Goal: Transaction & Acquisition: Purchase product/service

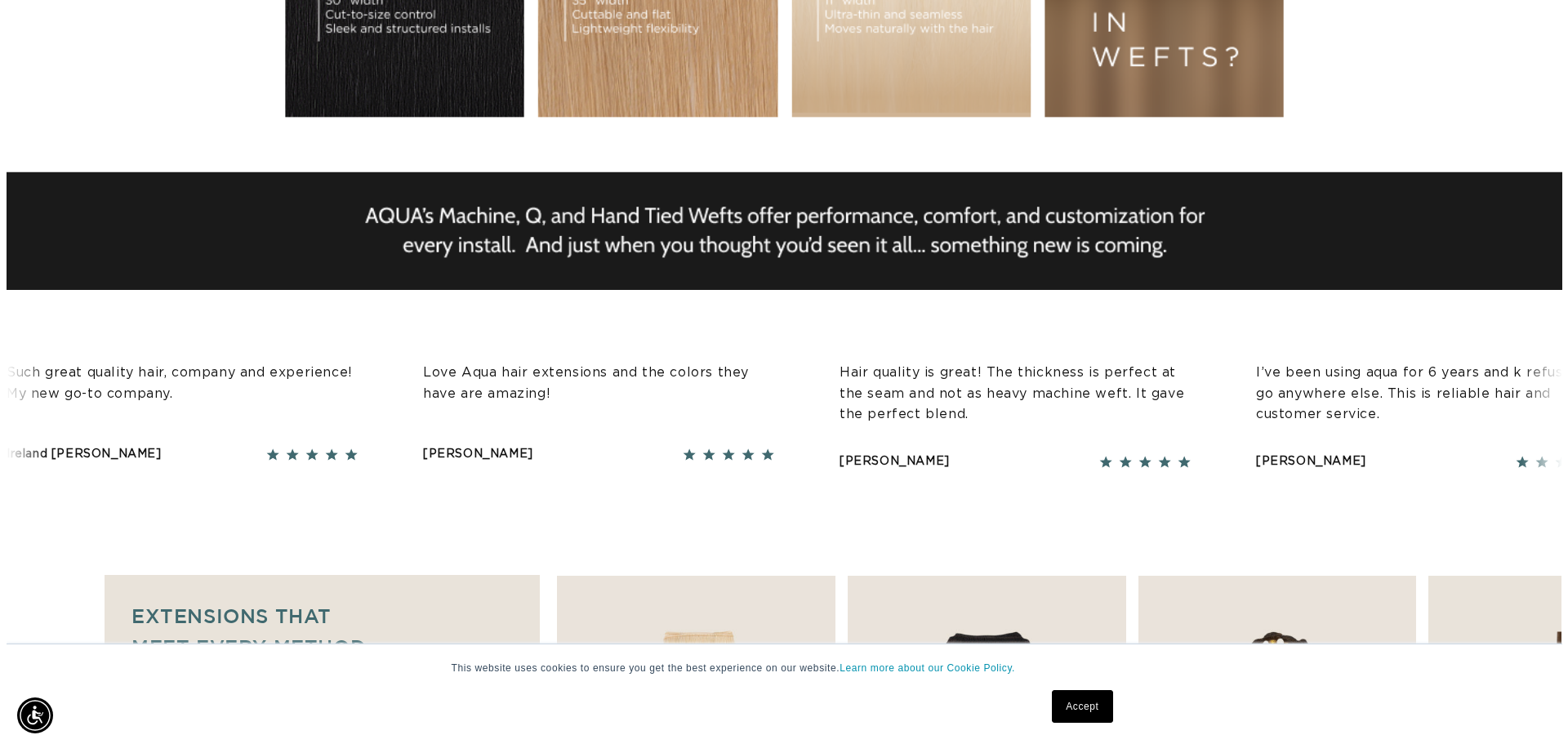
scroll to position [571, 0]
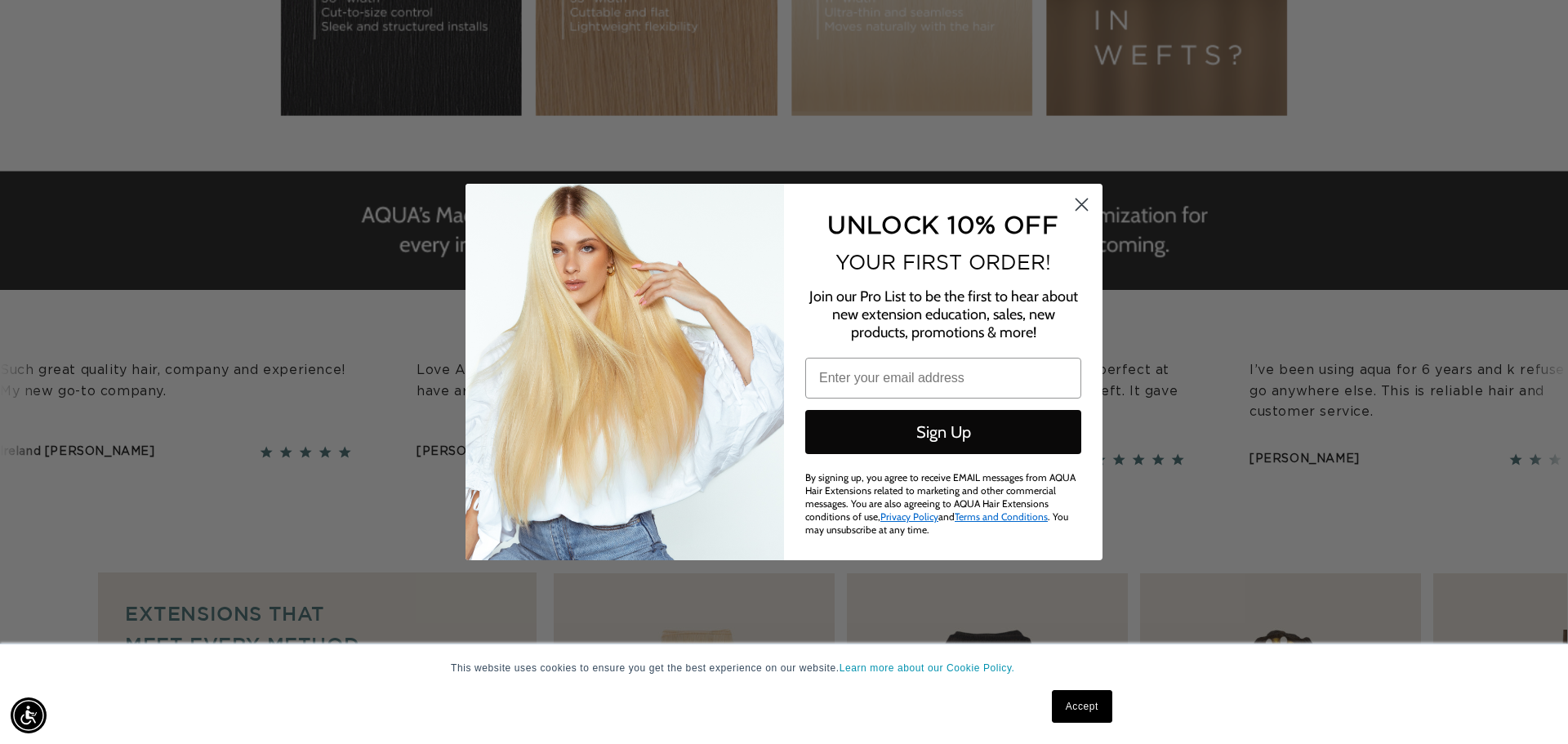
click at [1082, 202] on circle "Close dialog" at bounding box center [1081, 204] width 27 height 27
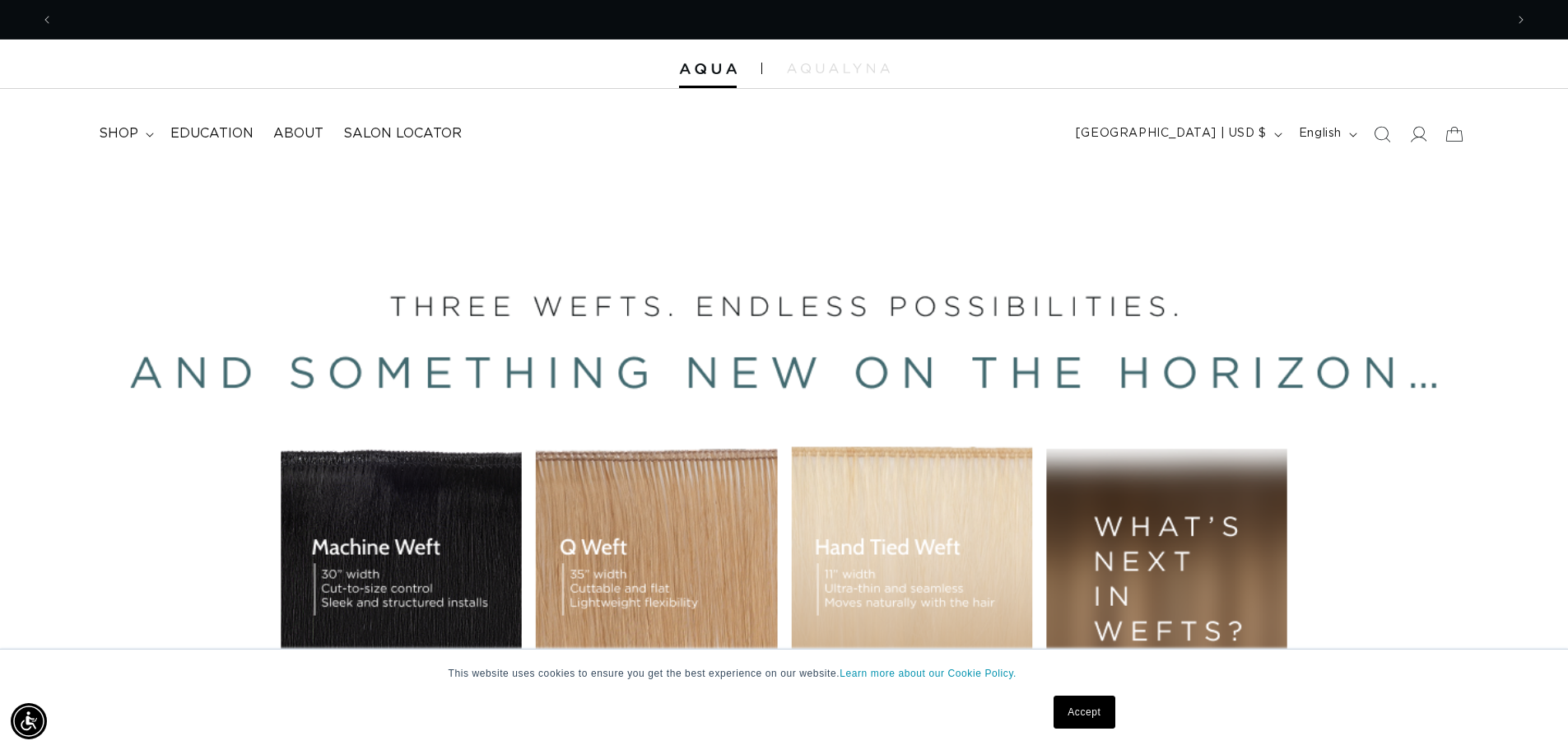
scroll to position [0, 1451]
click at [150, 134] on icon at bounding box center [150, 135] width 8 height 5
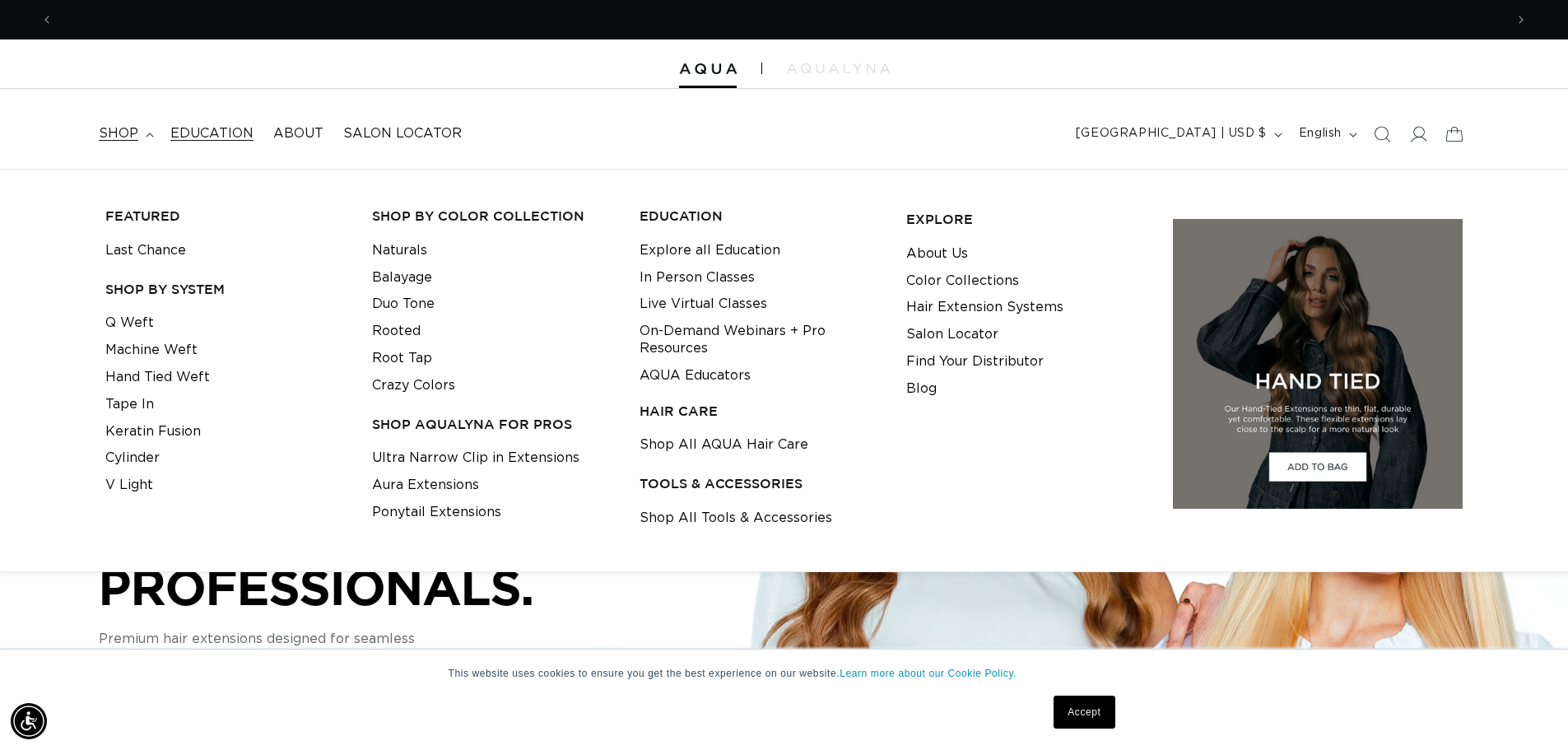
scroll to position [0, 0]
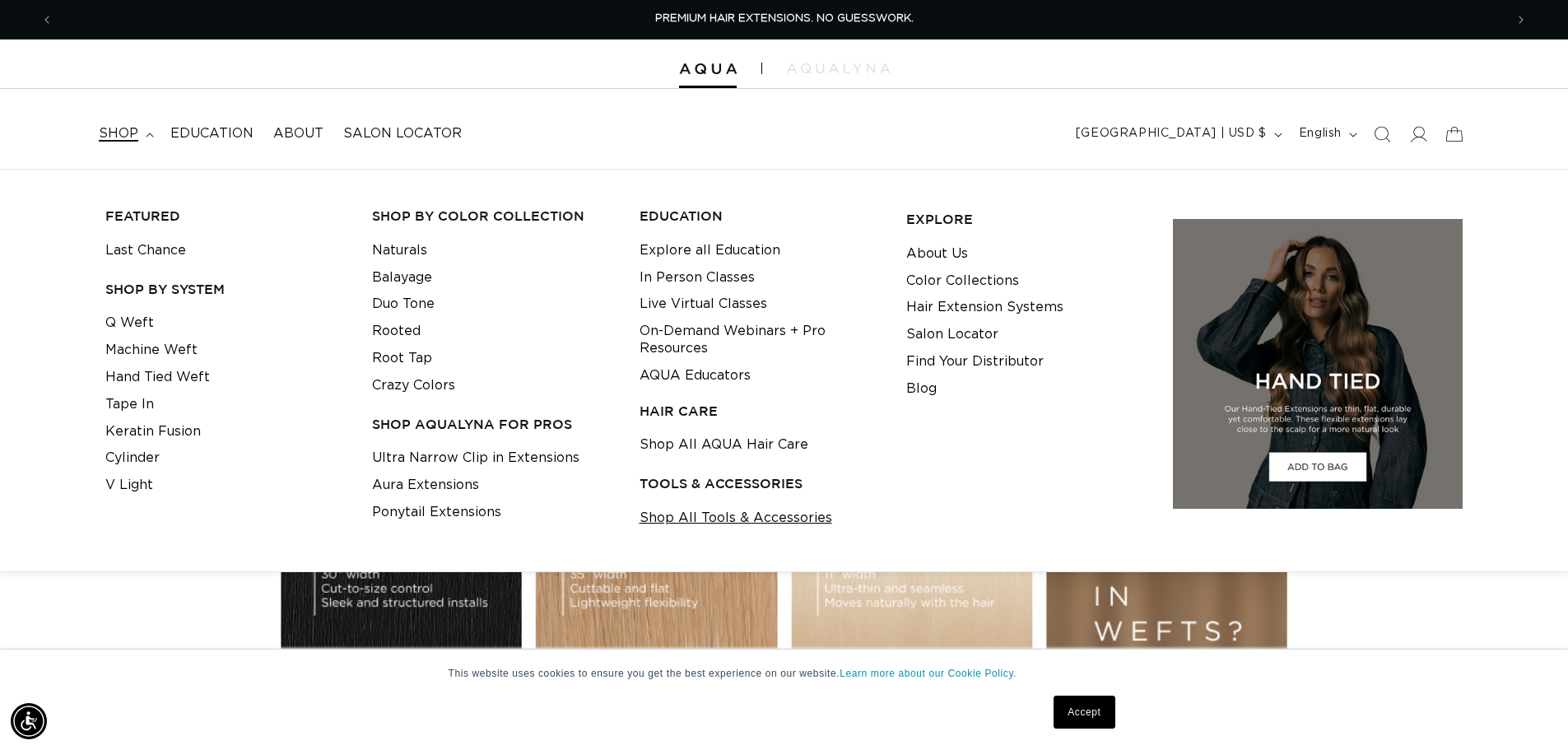
click at [753, 519] on link "Shop All Tools & Accessories" at bounding box center [736, 518] width 192 height 27
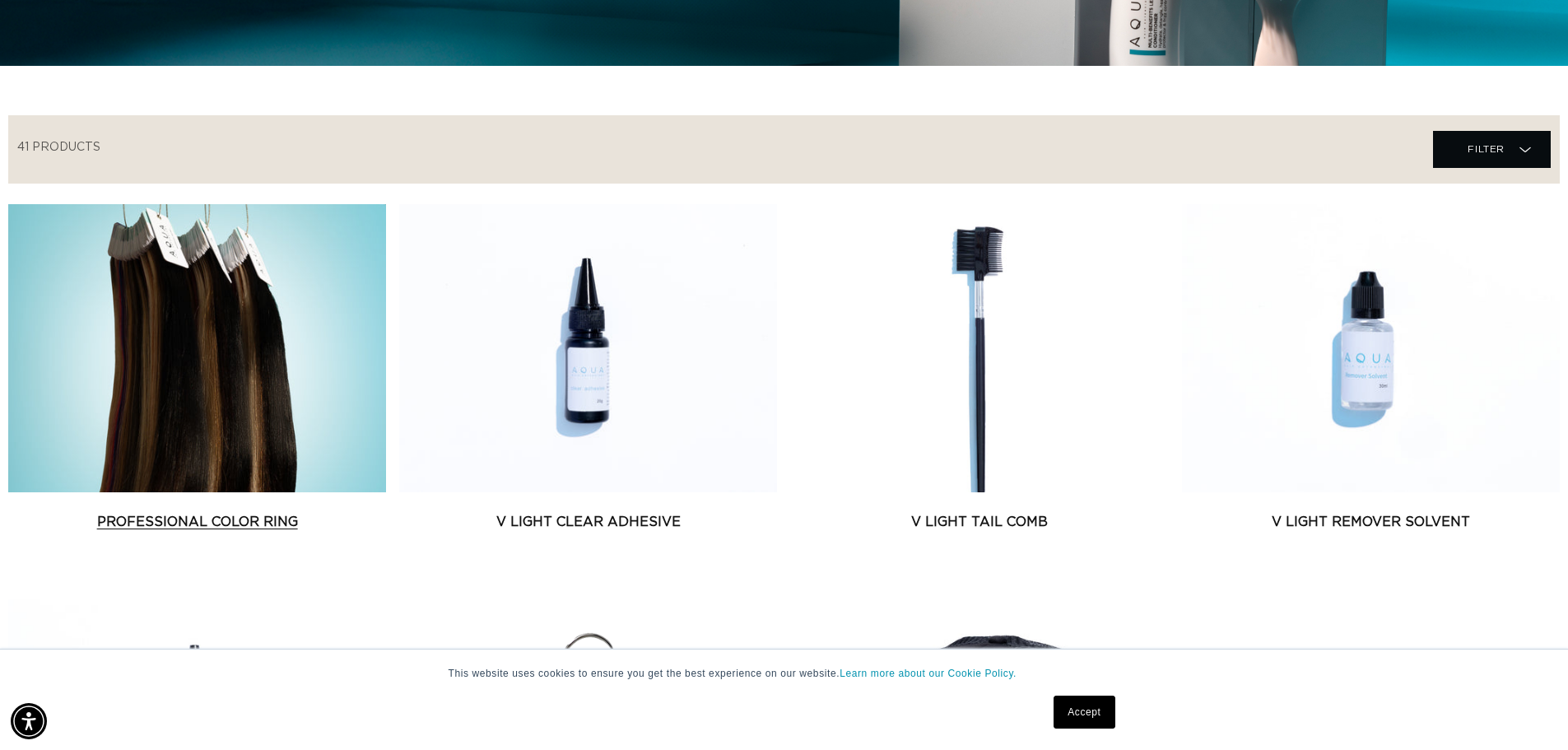
scroll to position [494, 0]
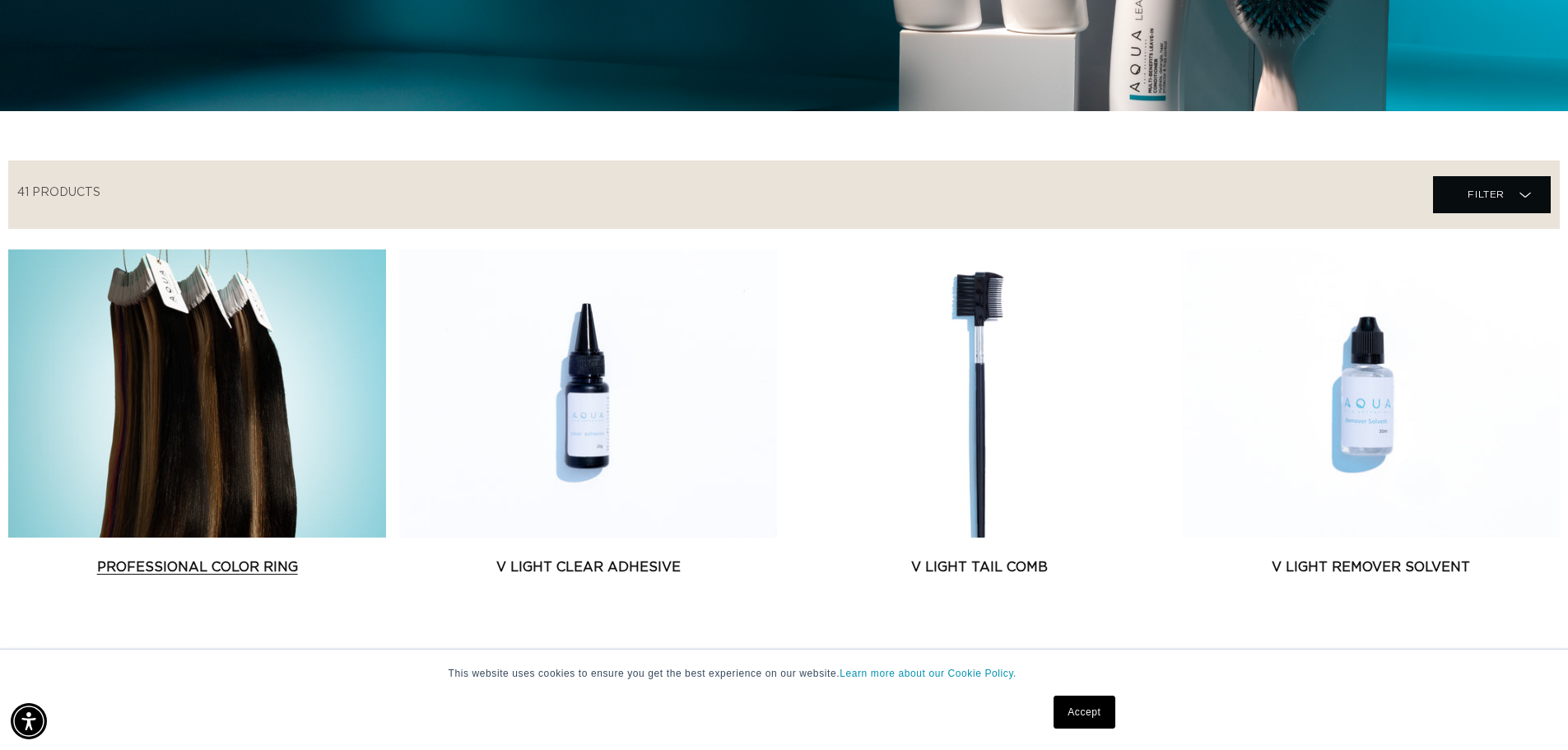
click at [228, 558] on link "Professional Color Ring" at bounding box center [197, 567] width 377 height 20
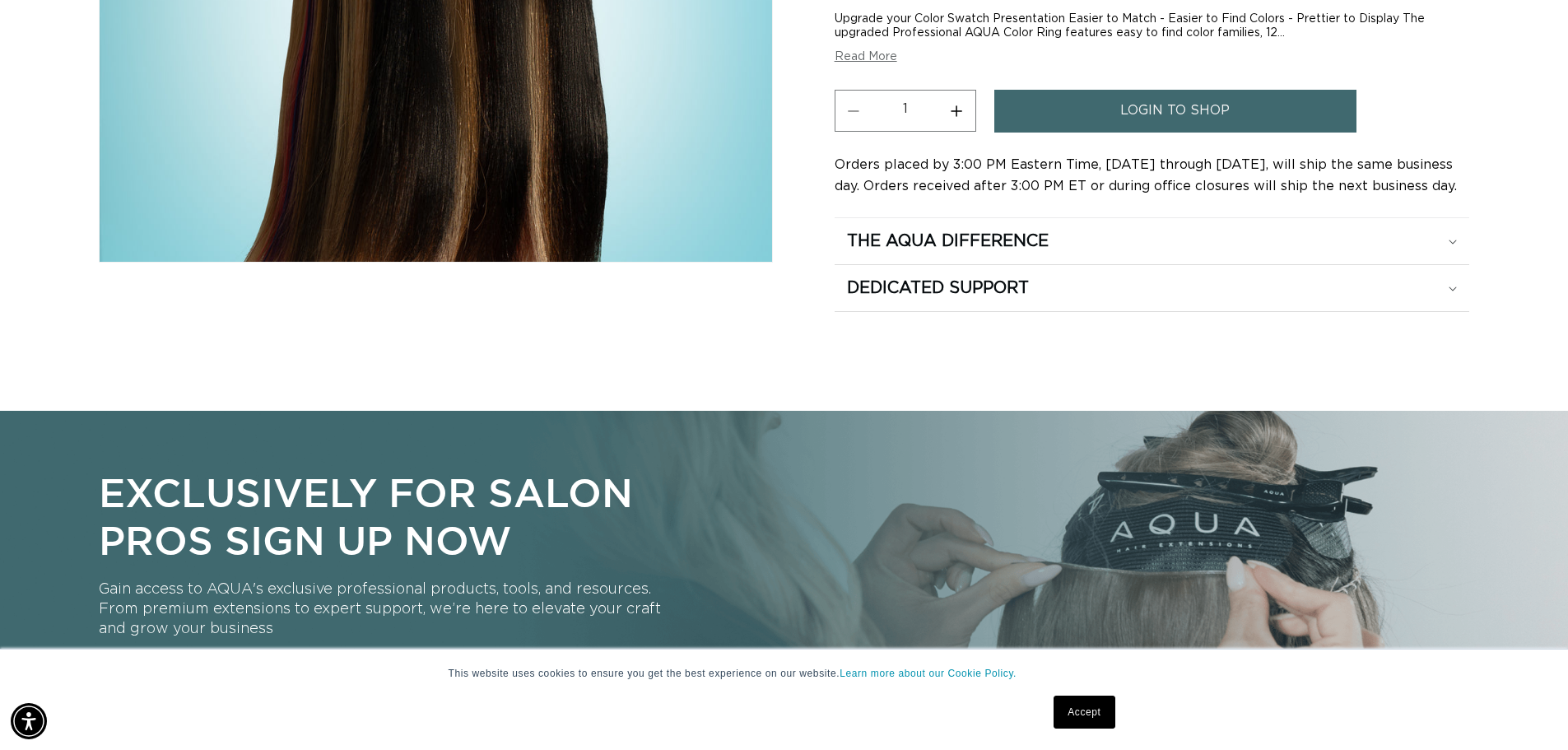
scroll to position [0, 2902]
